Goal: Ask a question

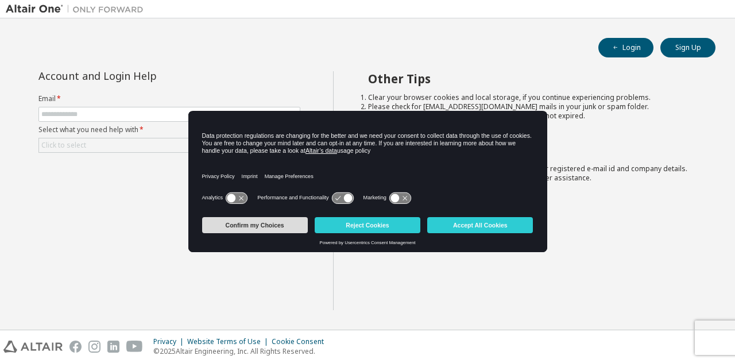
click at [285, 232] on button "Confirm my Choices" at bounding box center [255, 225] width 106 height 16
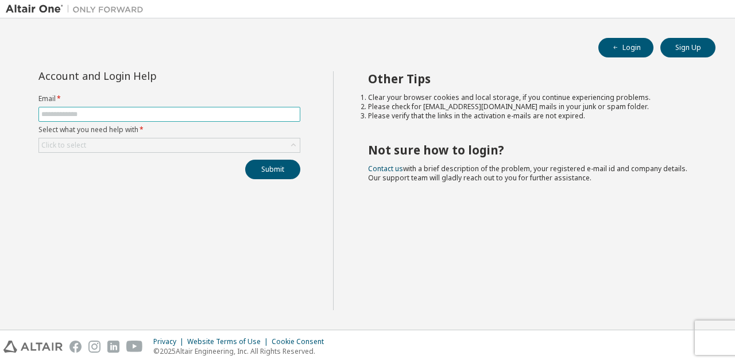
click at [196, 113] on input "text" at bounding box center [169, 114] width 256 height 9
type input "**********"
click at [221, 148] on div "Click to select" at bounding box center [169, 145] width 261 height 14
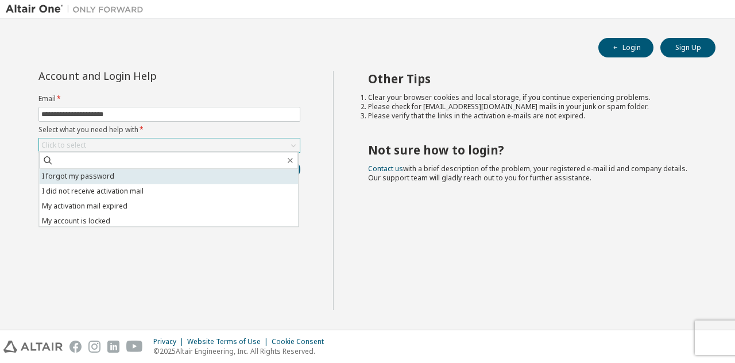
click at [212, 180] on li "I forgot my password" at bounding box center [168, 176] width 259 height 15
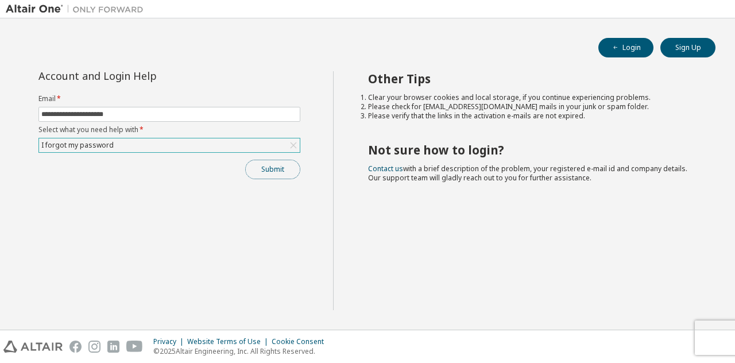
click at [270, 170] on button "Submit" at bounding box center [272, 170] width 55 height 20
